Goal: Check status

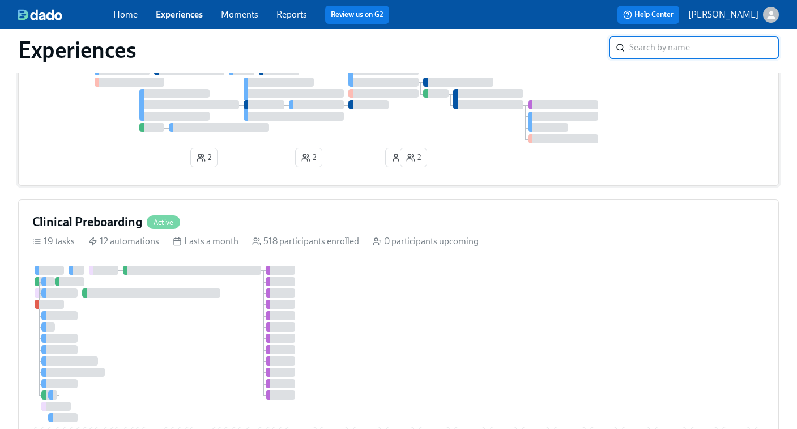
scroll to position [131, 0]
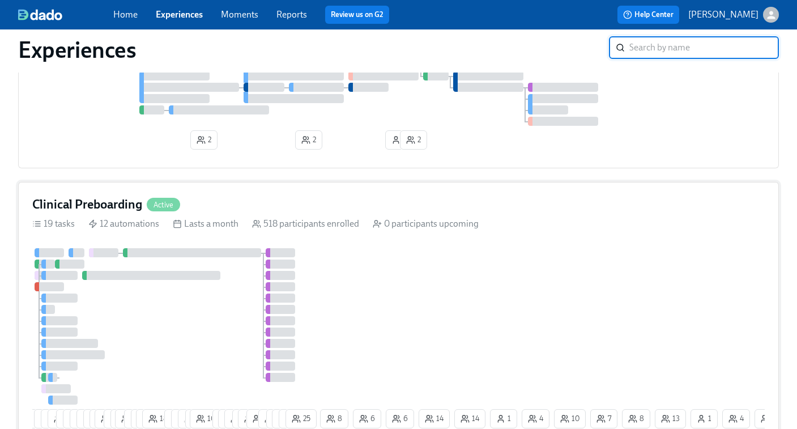
click at [325, 271] on div "11 24 15 13 14 3 3 5 7 4 8 29 4 2 19 7 7 12 18 9 8 9 5 10 7 17 15 6 23 3 11 9 1…" at bounding box center [398, 340] width 733 height 185
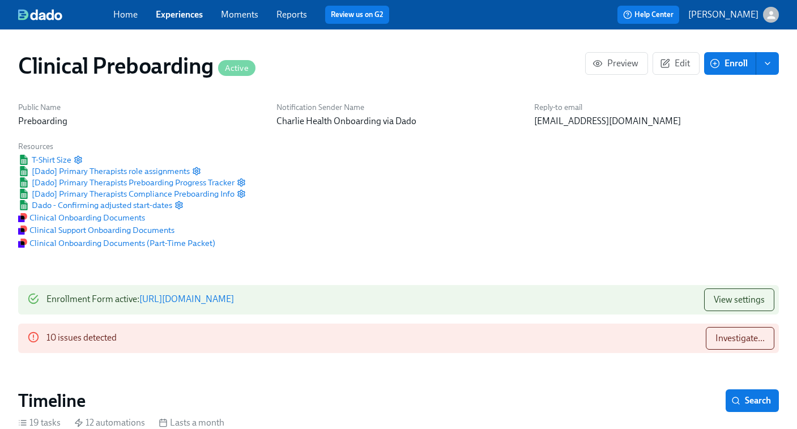
scroll to position [0, 13425]
click at [166, 13] on link "Experiences" at bounding box center [179, 14] width 47 height 11
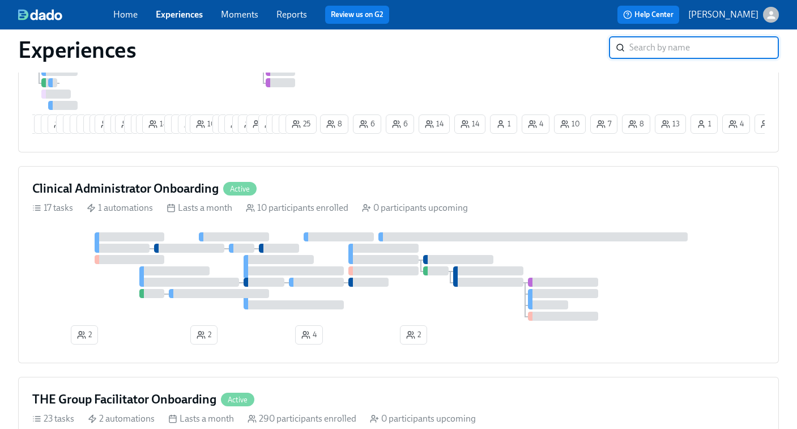
scroll to position [479, 0]
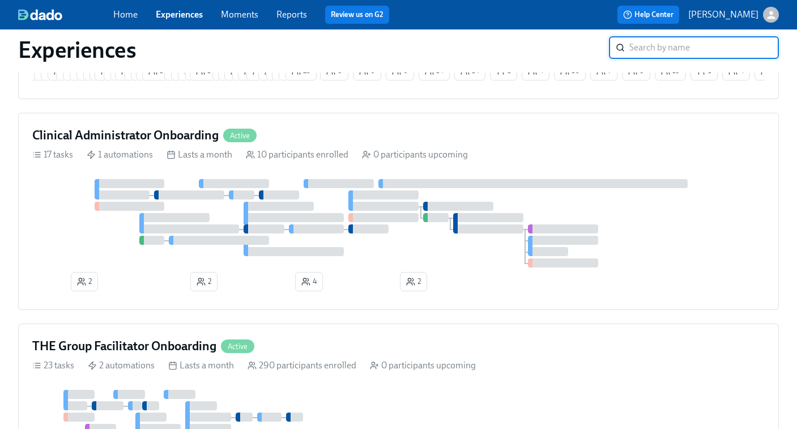
click at [210, 188] on div at bounding box center [234, 183] width 70 height 9
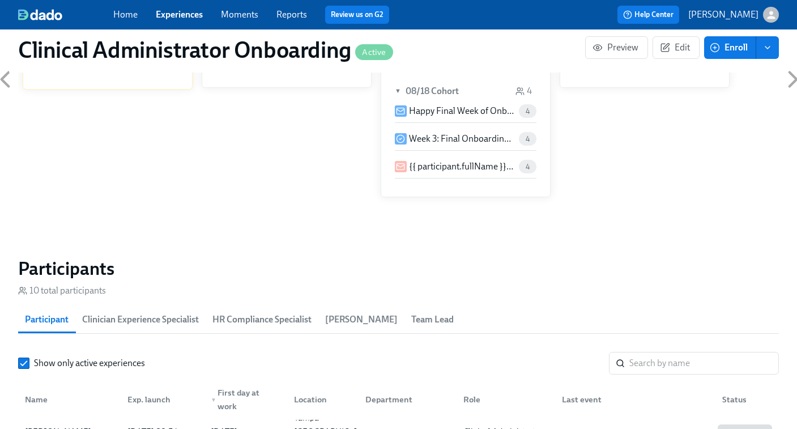
scroll to position [913, 0]
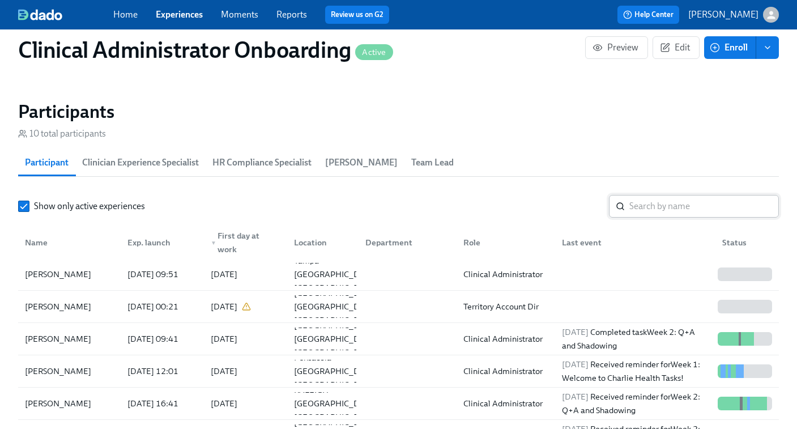
click at [639, 207] on input "search" at bounding box center [705, 206] width 150 height 23
click at [644, 209] on input "search" at bounding box center [705, 206] width 150 height 23
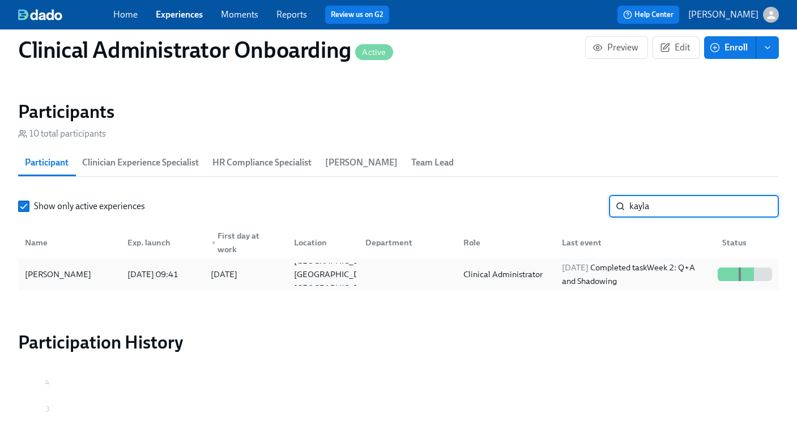
type input "kayla"
click at [553, 275] on div "[DATE] Completed task Week 2: Q+A and Shadowing" at bounding box center [633, 274] width 160 height 23
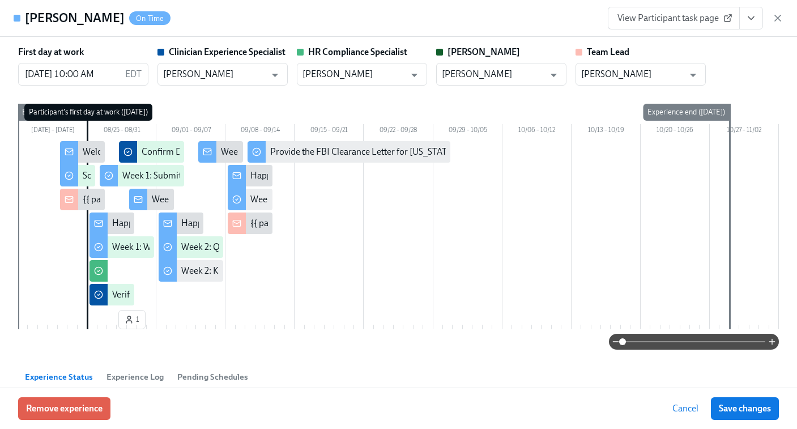
click at [687, 20] on span "View Participant task page" at bounding box center [674, 17] width 113 height 11
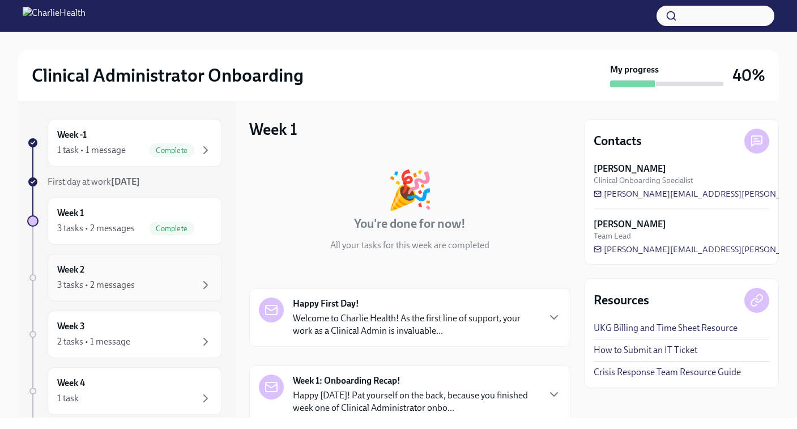
click at [112, 291] on div "3 tasks • 2 messages" at bounding box center [134, 285] width 155 height 14
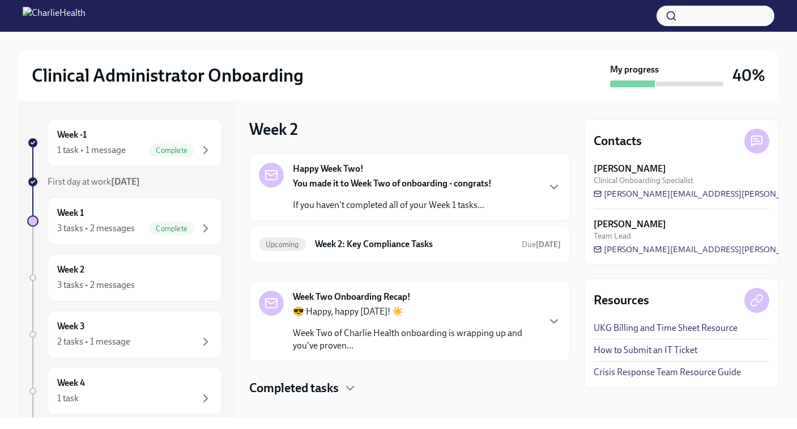
scroll to position [15, 0]
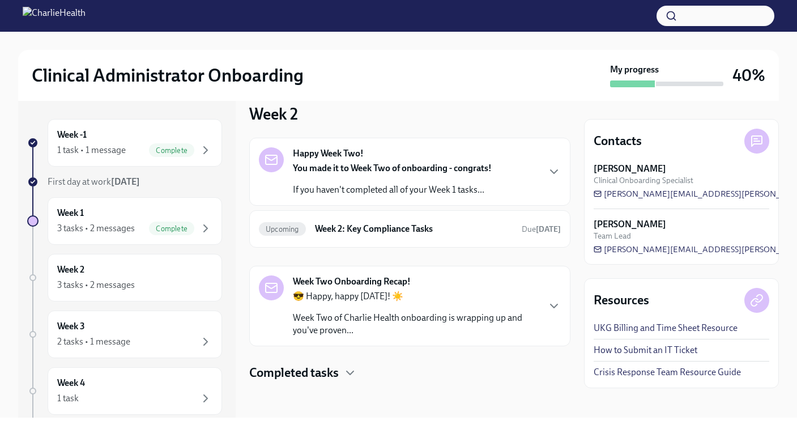
click at [313, 375] on h4 "Completed tasks" at bounding box center [294, 372] width 90 height 17
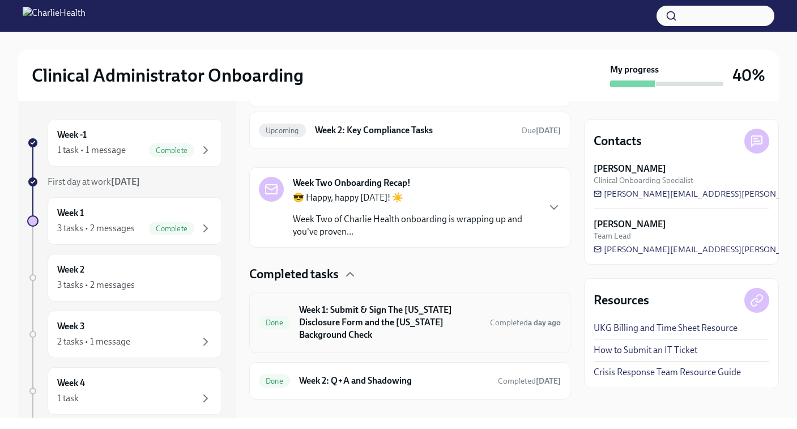
scroll to position [120, 0]
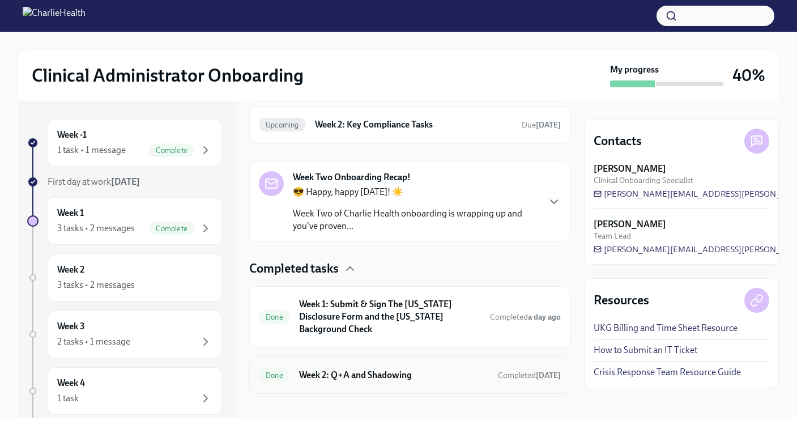
click at [398, 373] on div "Done Week 2: Q+A and Shadowing Completed today" at bounding box center [409, 374] width 321 height 37
click at [400, 369] on h6 "Week 2: Q+A and Shadowing" at bounding box center [394, 375] width 190 height 12
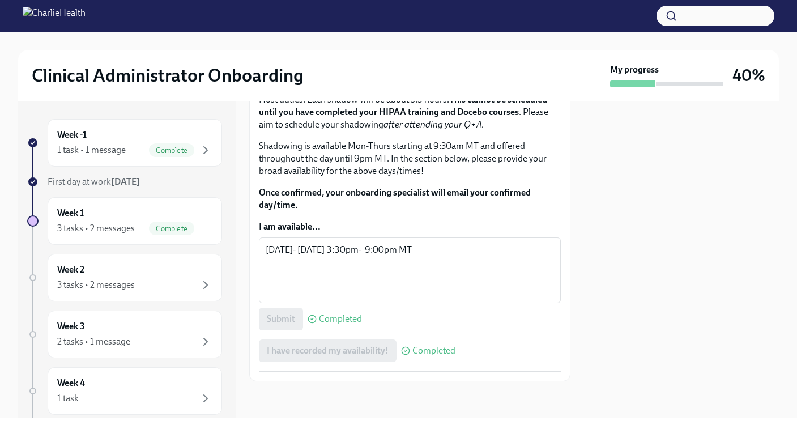
scroll to position [694, 0]
